Goal: Information Seeking & Learning: Understand process/instructions

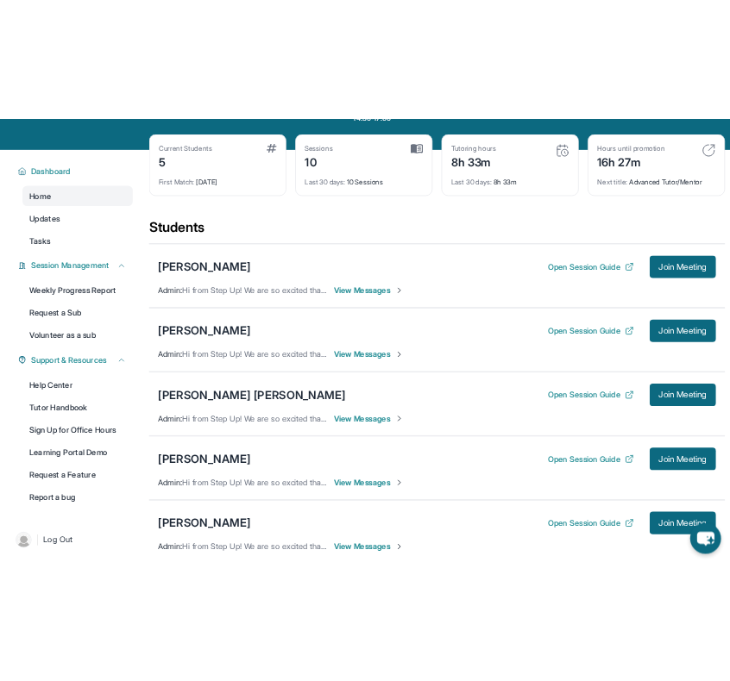
scroll to position [87, 0]
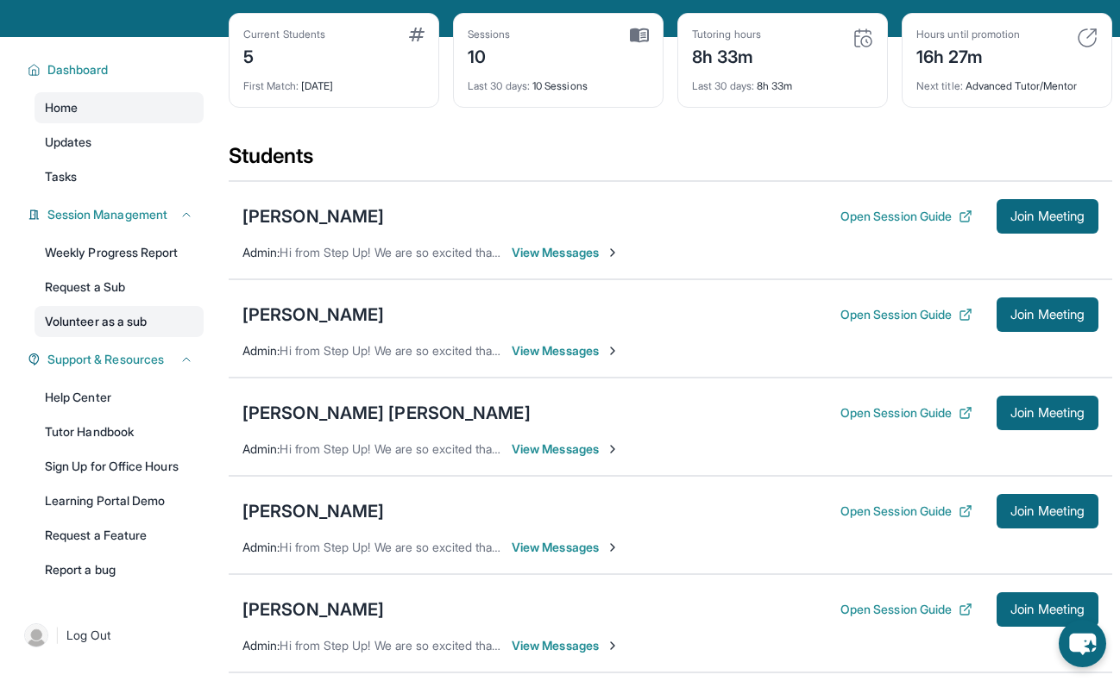
click at [88, 317] on link "Volunteer as a sub" at bounding box center [119, 321] width 169 height 31
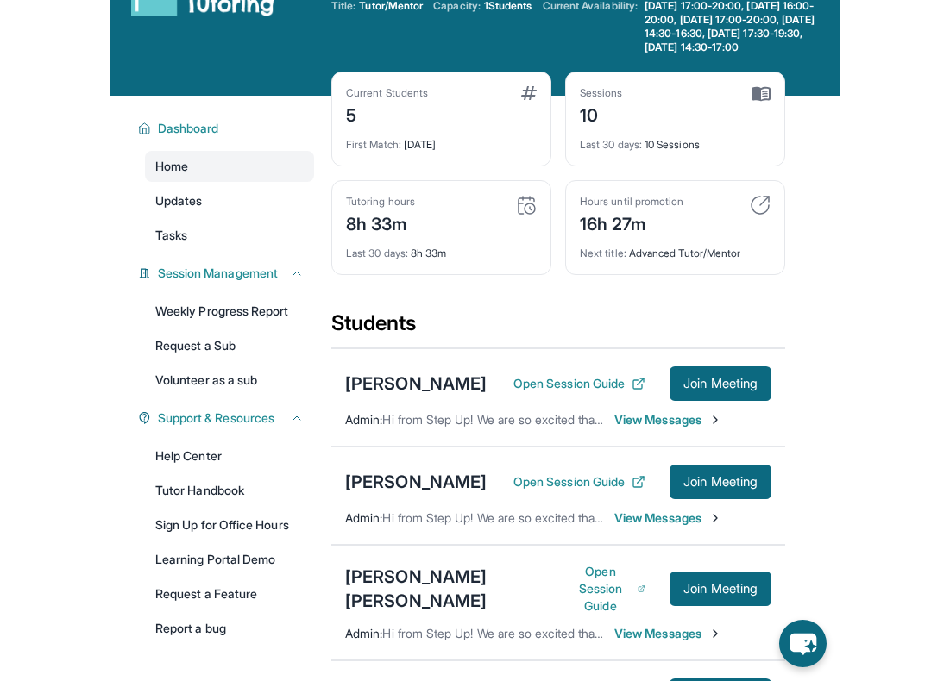
scroll to position [0, 0]
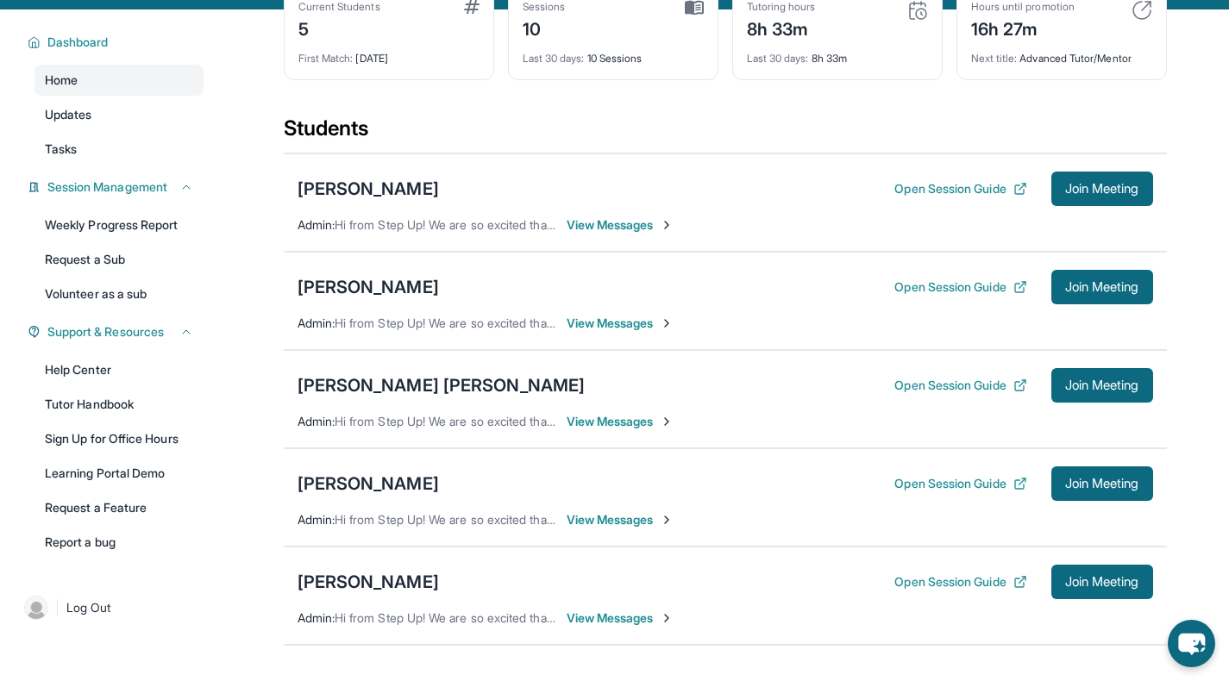
scroll to position [123, 0]
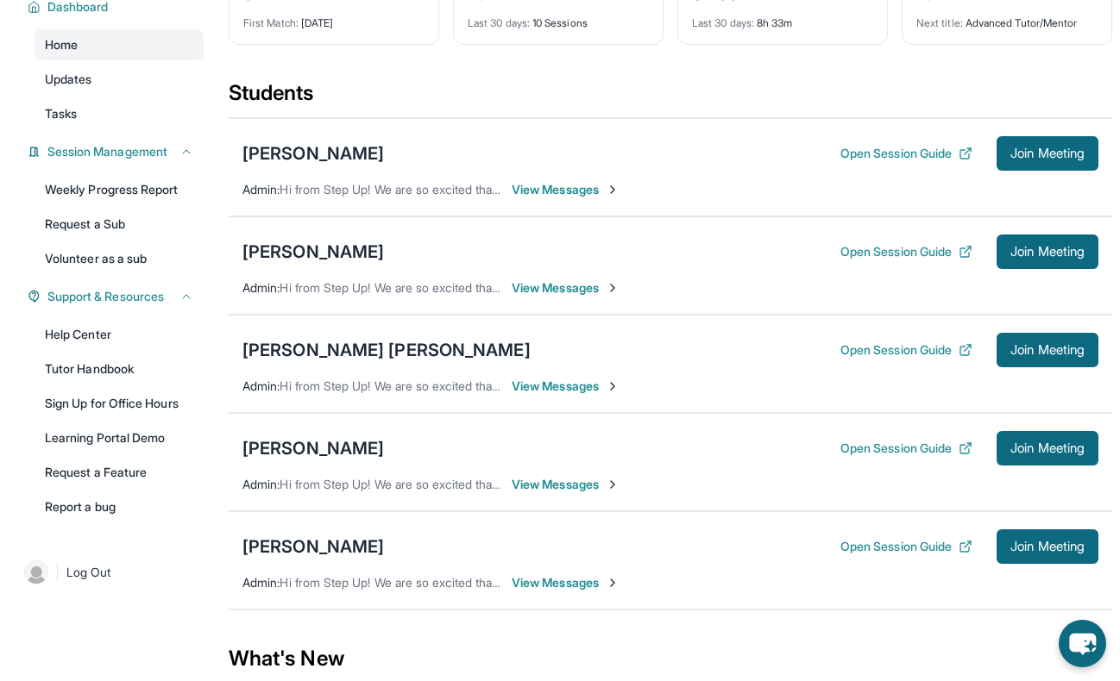
scroll to position [159, 0]
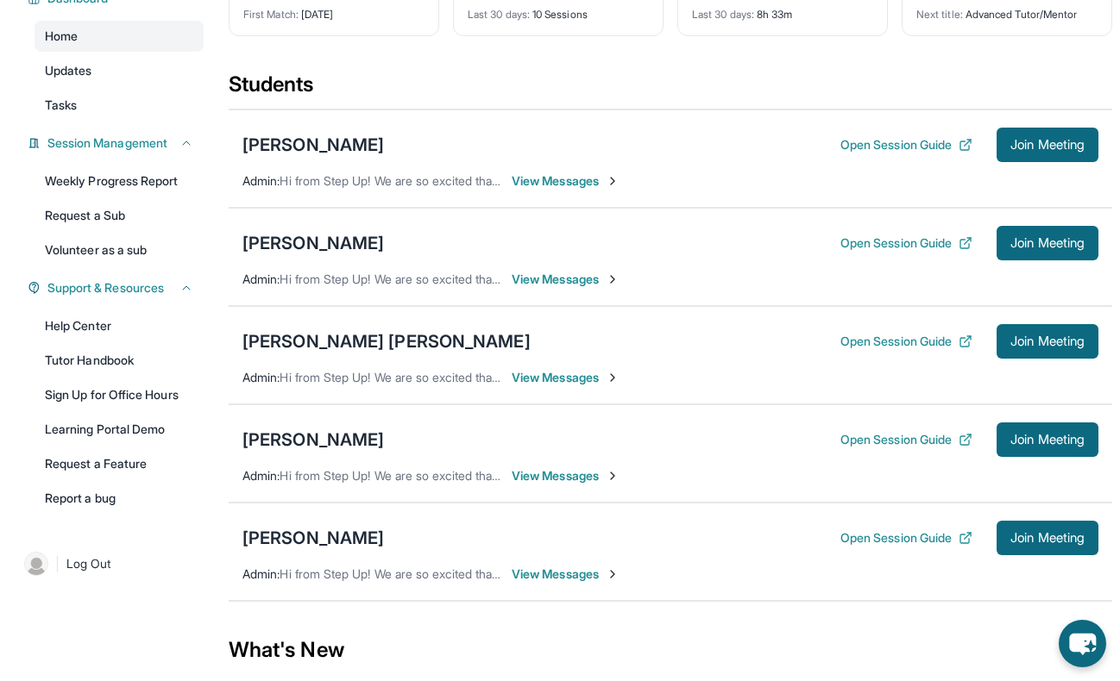
click at [545, 481] on span "View Messages" at bounding box center [565, 475] width 108 height 17
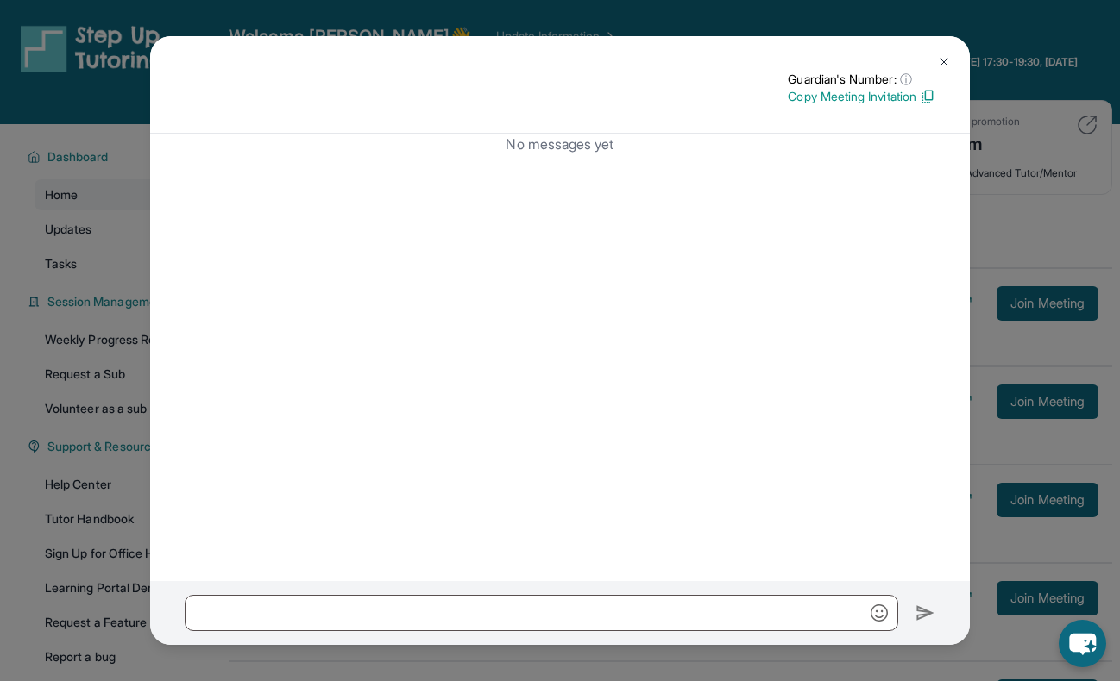
scroll to position [314, 0]
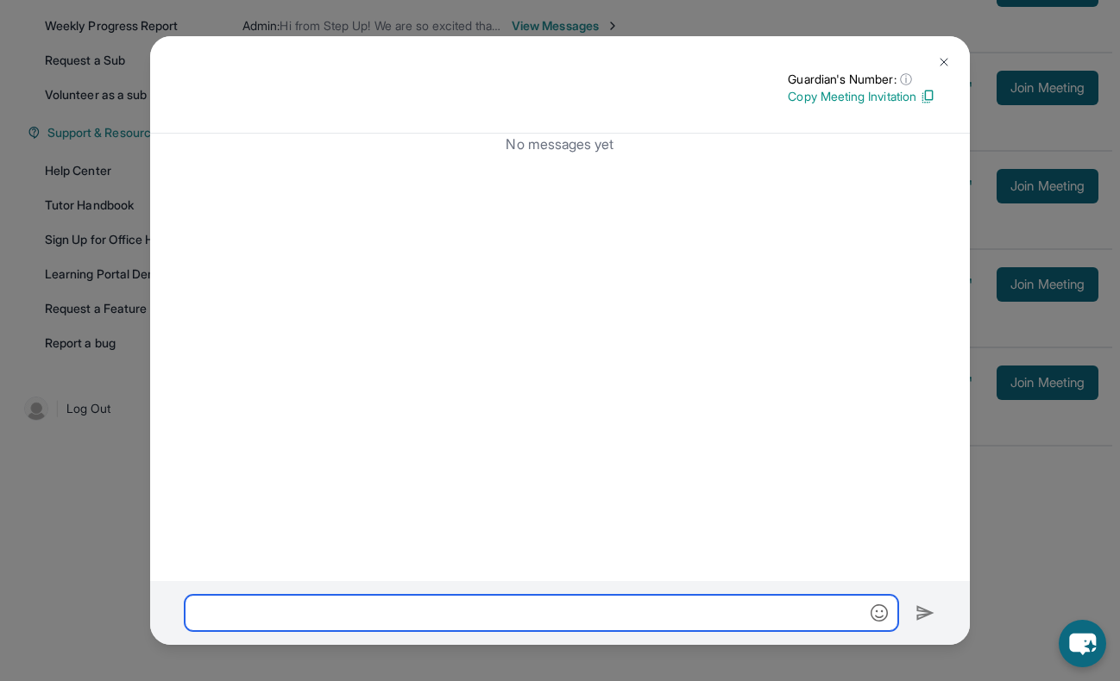
click at [593, 605] on input "text" at bounding box center [541, 613] width 713 height 36
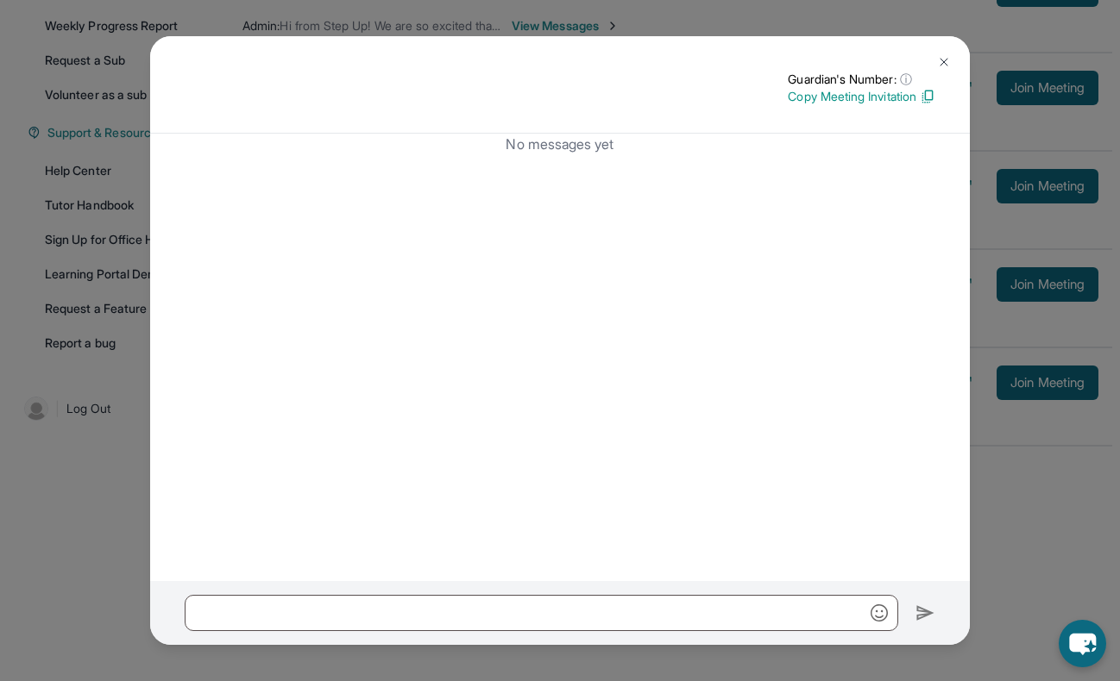
click at [938, 62] on img at bounding box center [944, 62] width 14 height 14
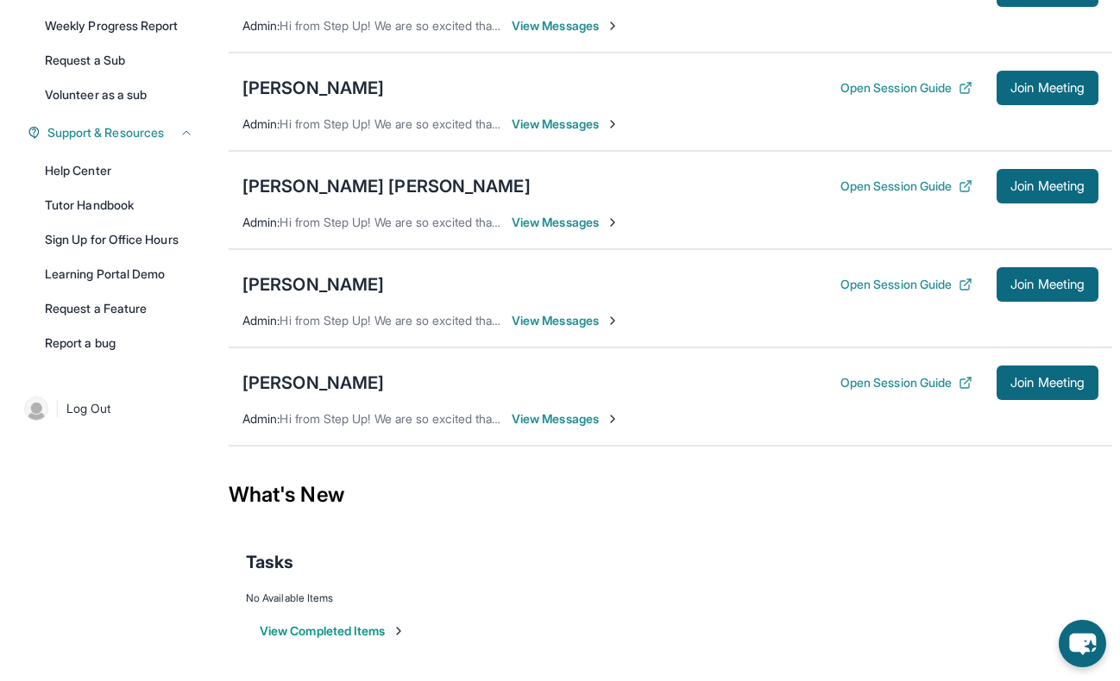
click at [619, 417] on img at bounding box center [612, 419] width 14 height 14
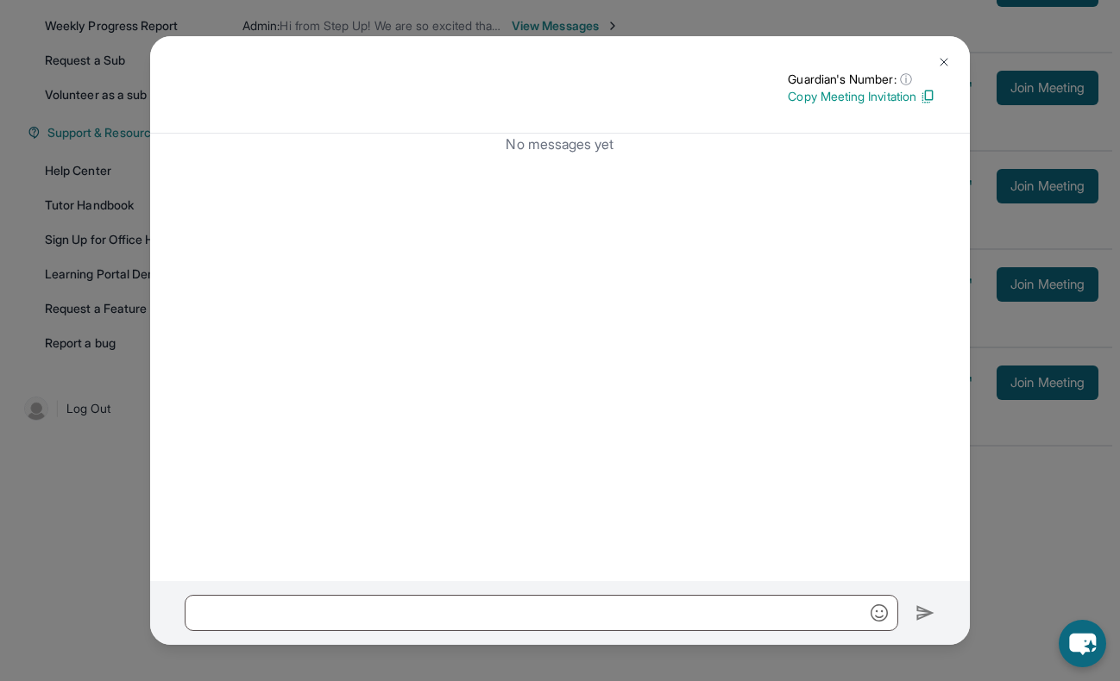
click at [946, 58] on img at bounding box center [944, 62] width 14 height 14
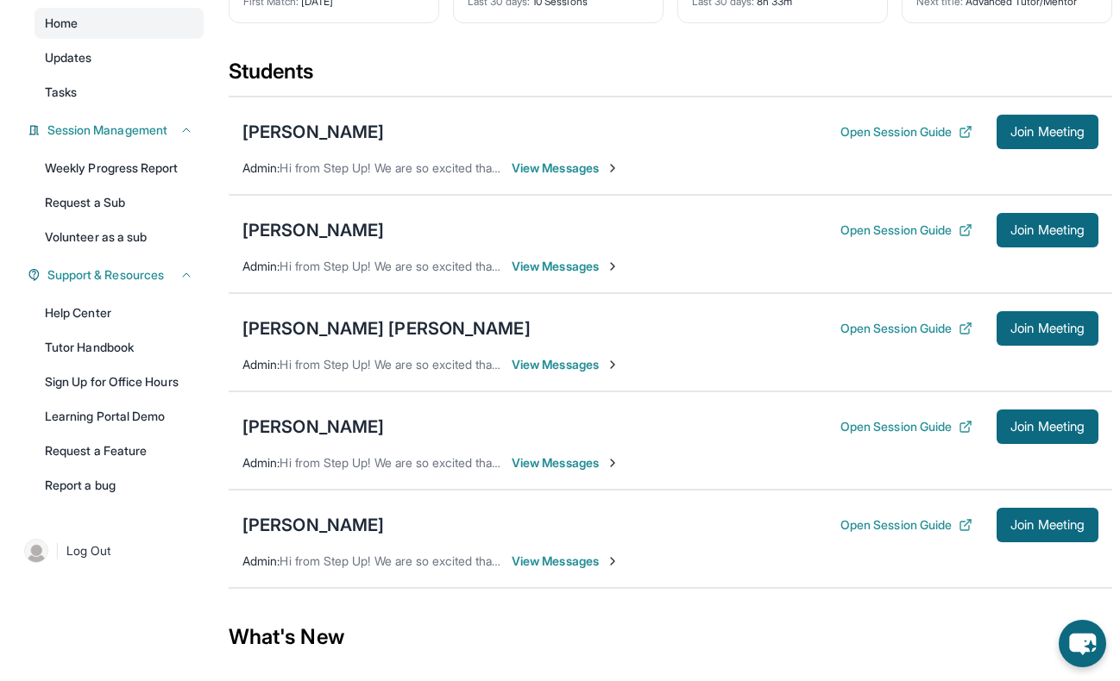
scroll to position [169, 0]
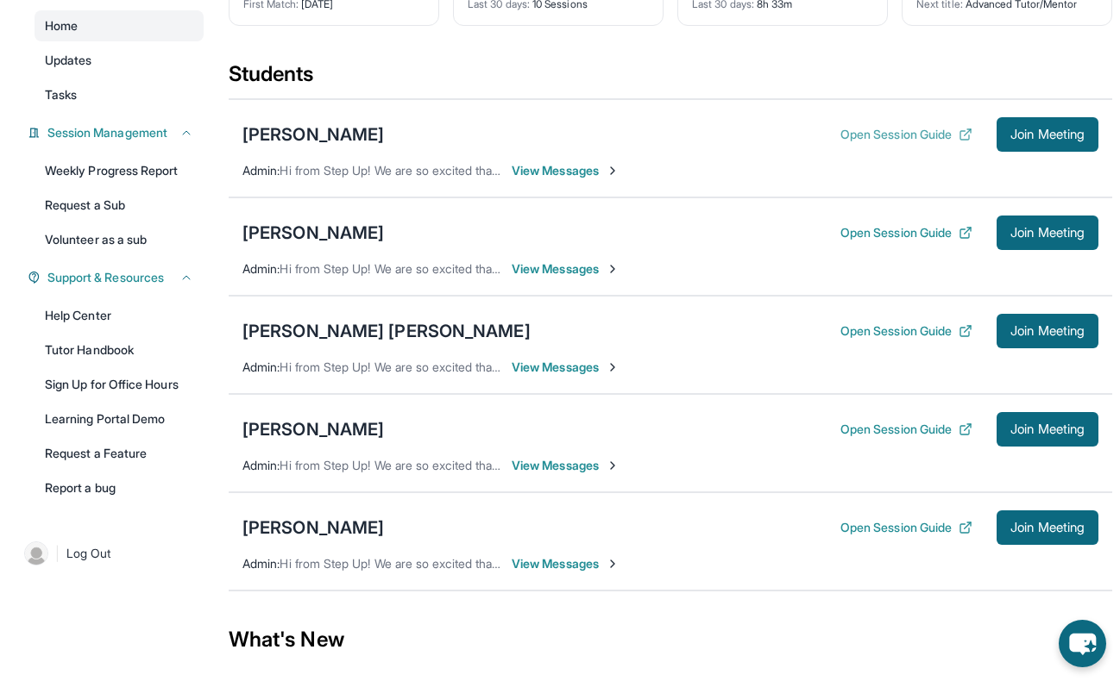
click at [908, 132] on button "Open Session Guide" at bounding box center [906, 134] width 132 height 17
